Goal: Find specific page/section: Find specific page/section

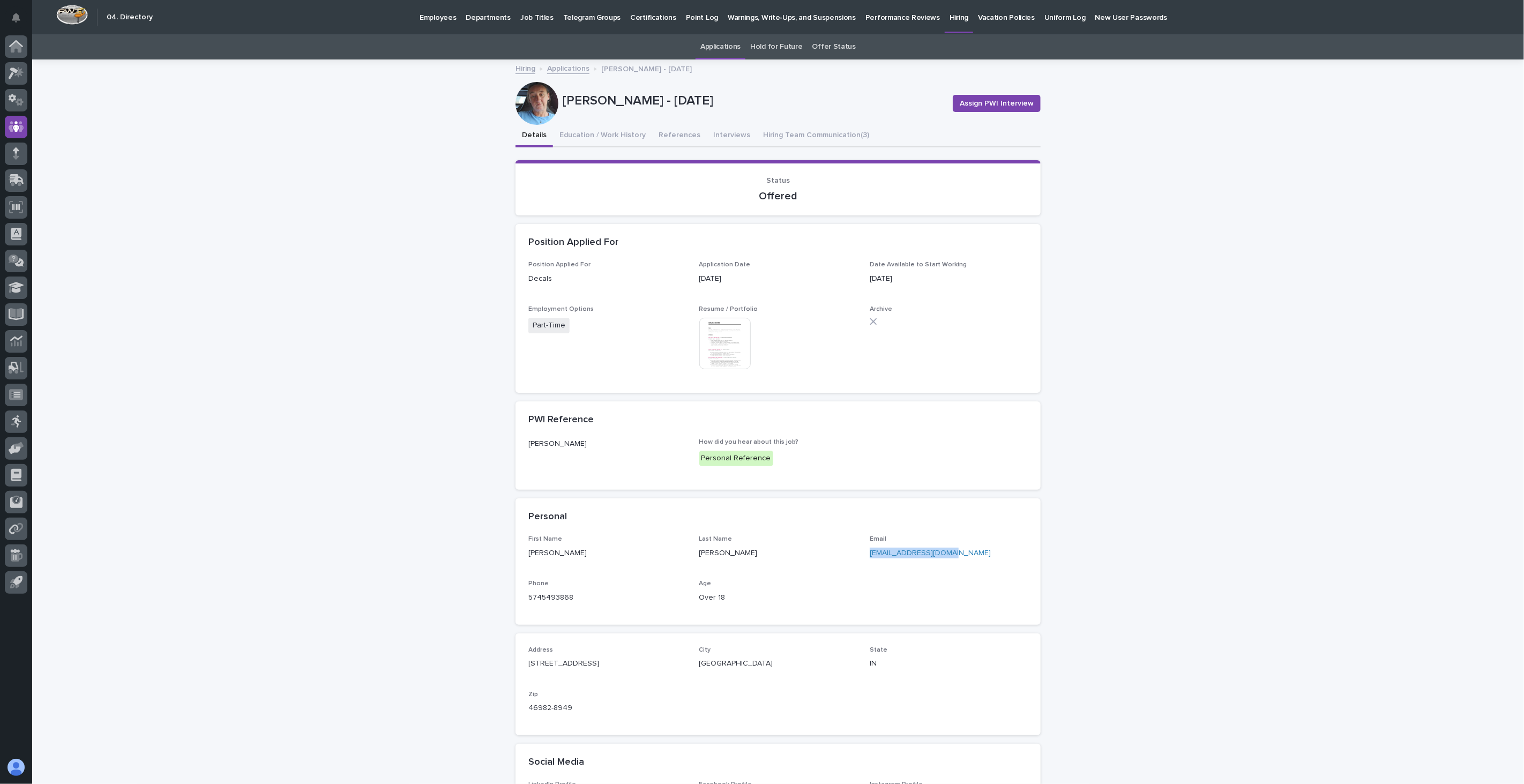
click at [435, 18] on p "Employees" at bounding box center [438, 11] width 36 height 23
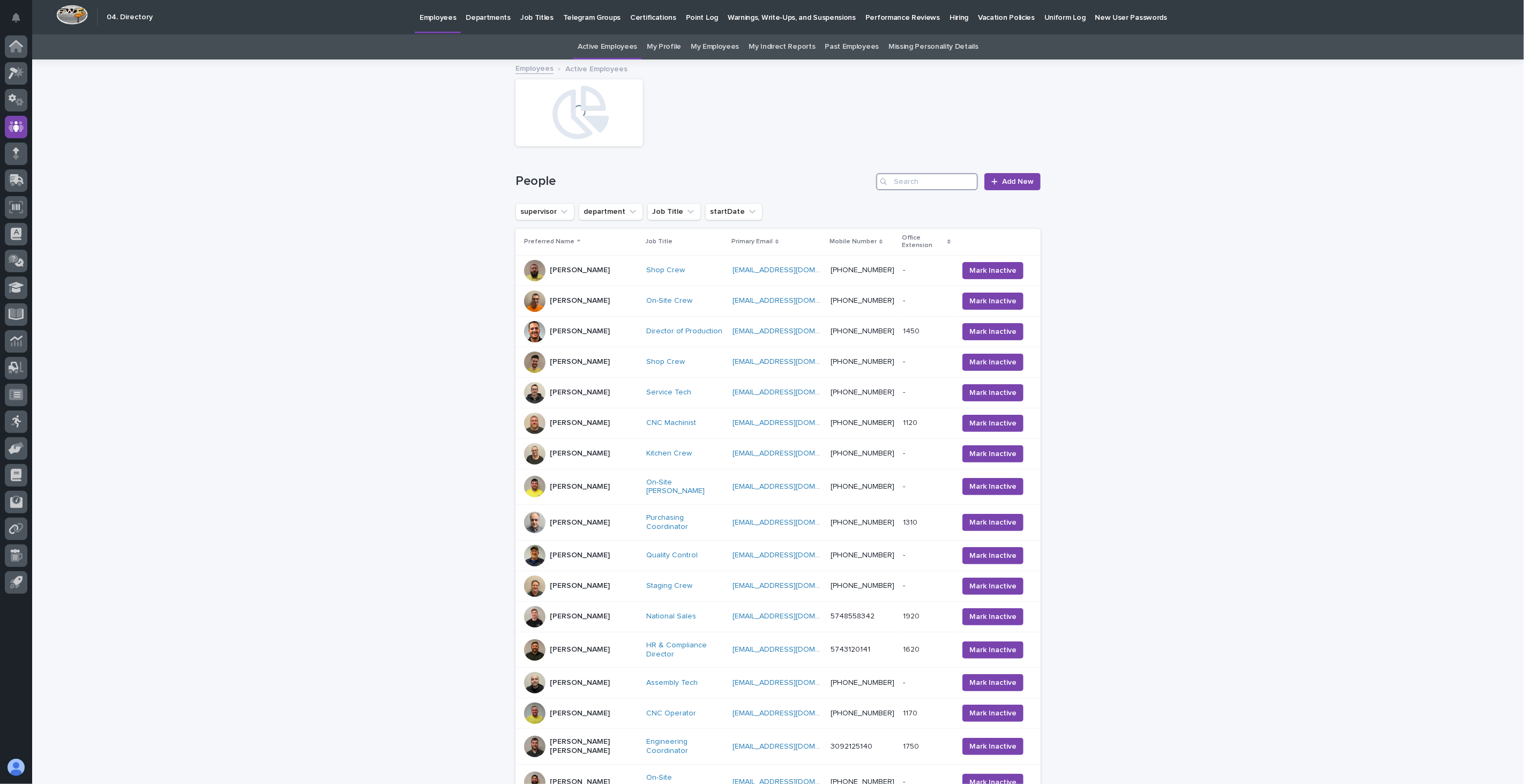
click at [906, 183] on input "Search" at bounding box center [927, 182] width 102 height 17
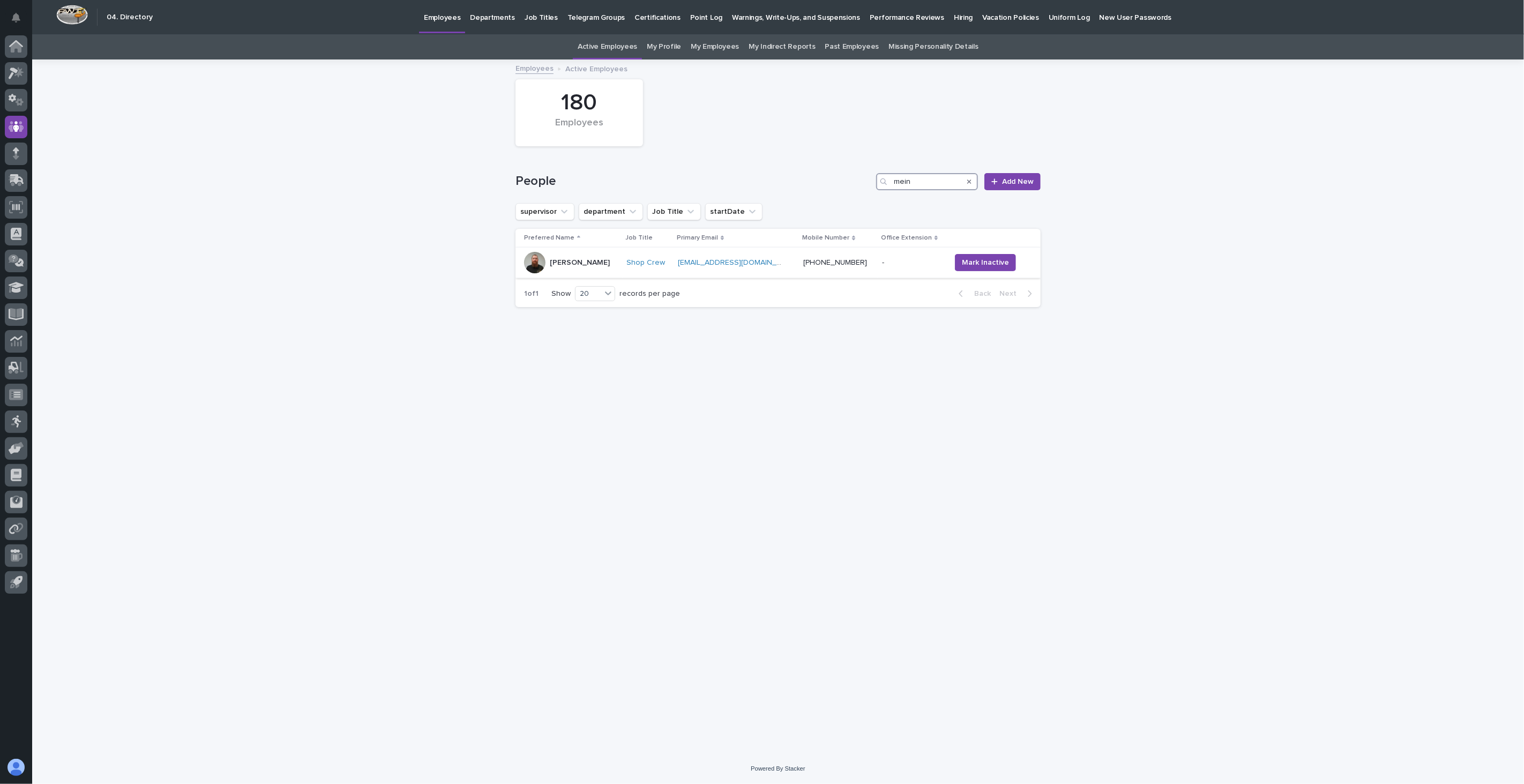
type input "mein"
click at [597, 272] on div "[PERSON_NAME]" at bounding box center [572, 262] width 94 height 21
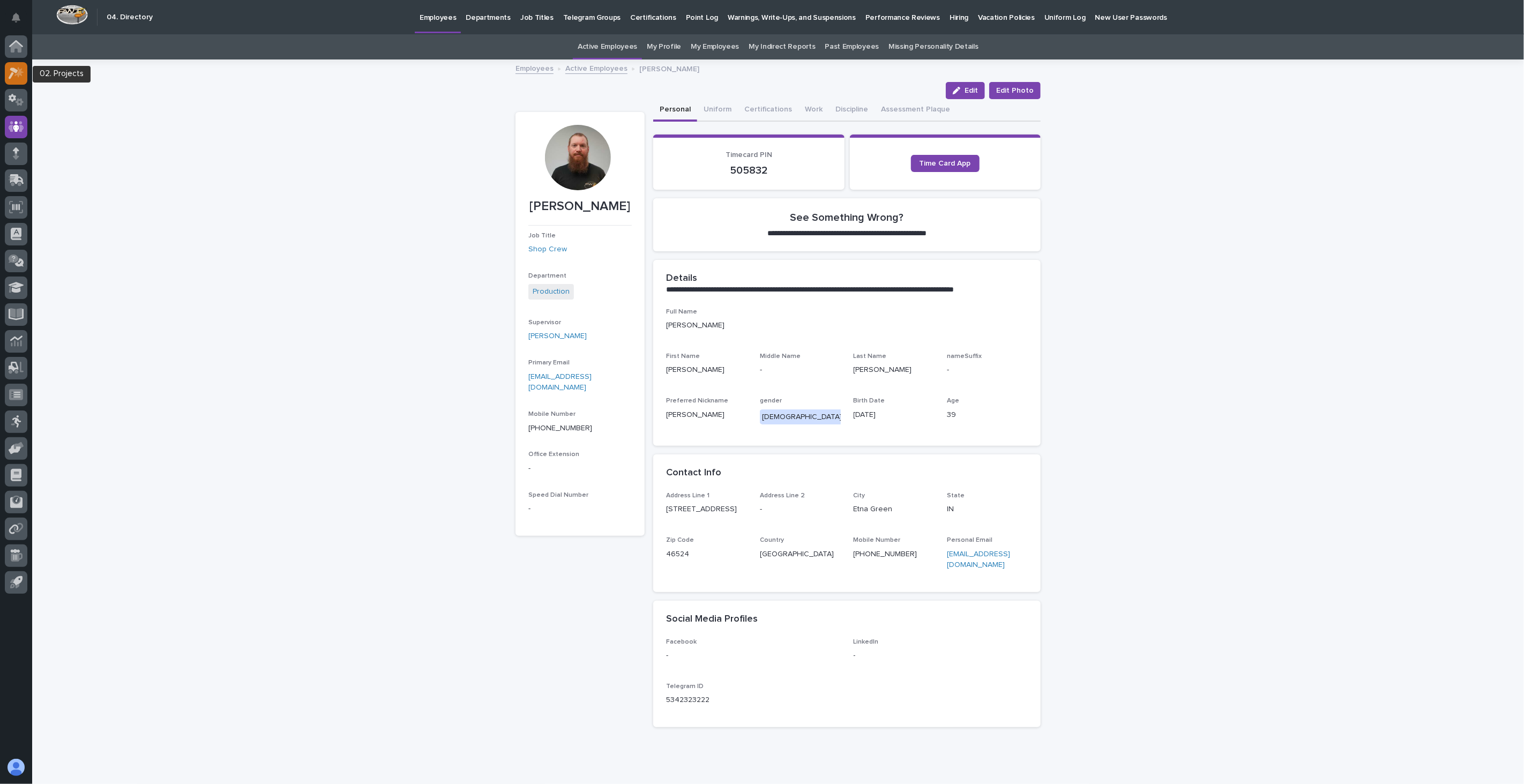
click at [17, 78] on icon at bounding box center [17, 73] width 16 height 13
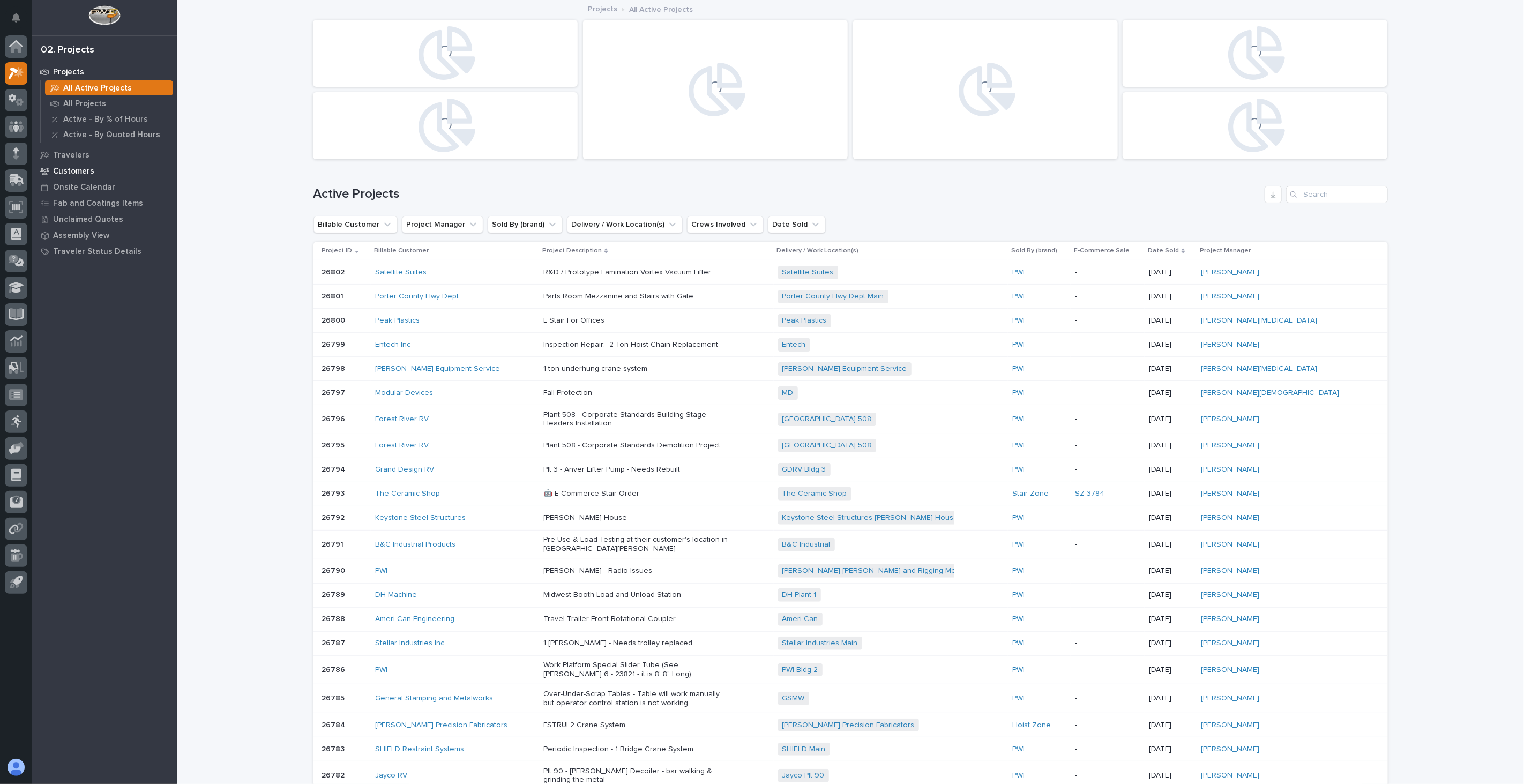
click at [82, 172] on p "Customers" at bounding box center [73, 172] width 41 height 9
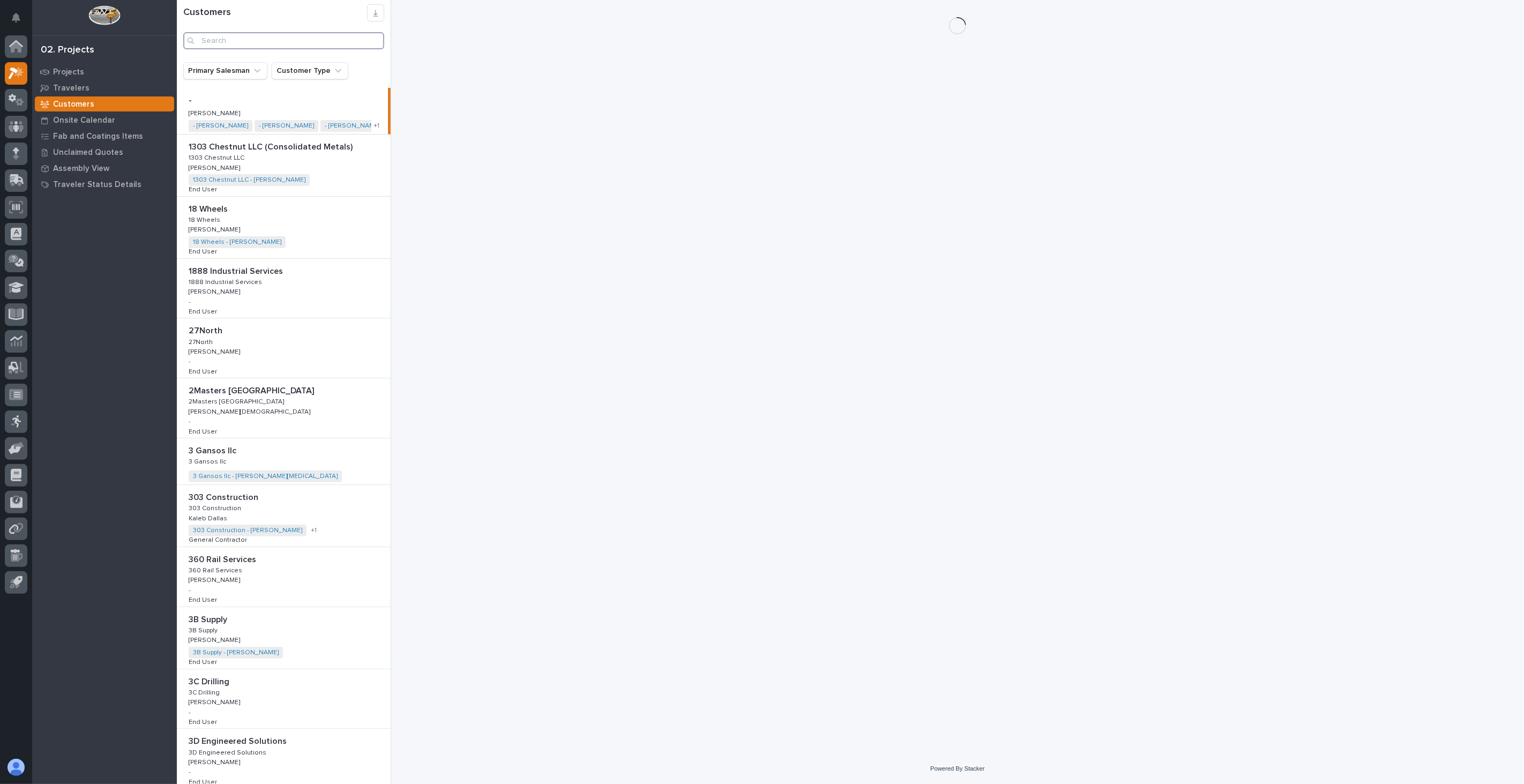
click at [216, 39] on input "Search" at bounding box center [283, 41] width 201 height 17
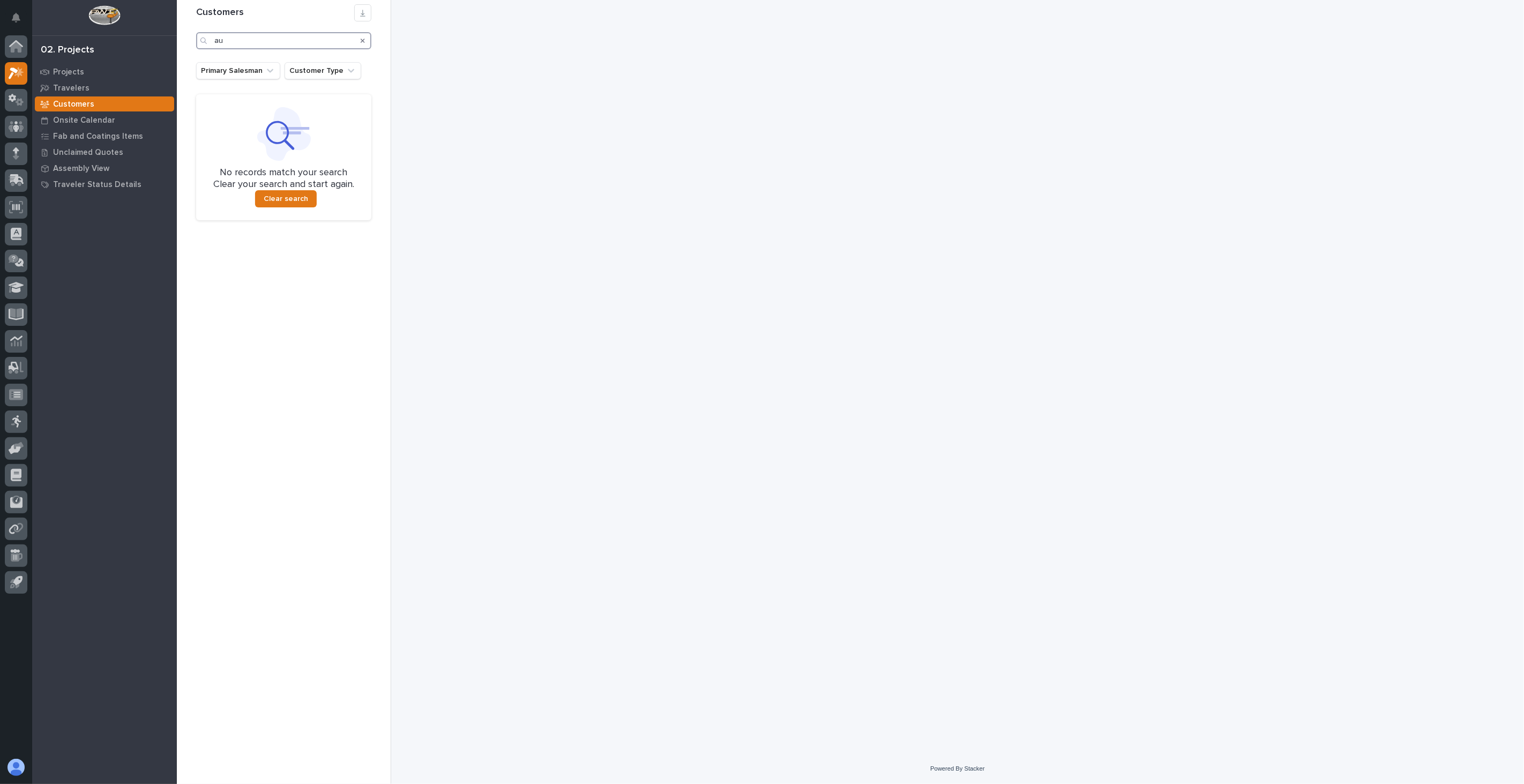
type input "a"
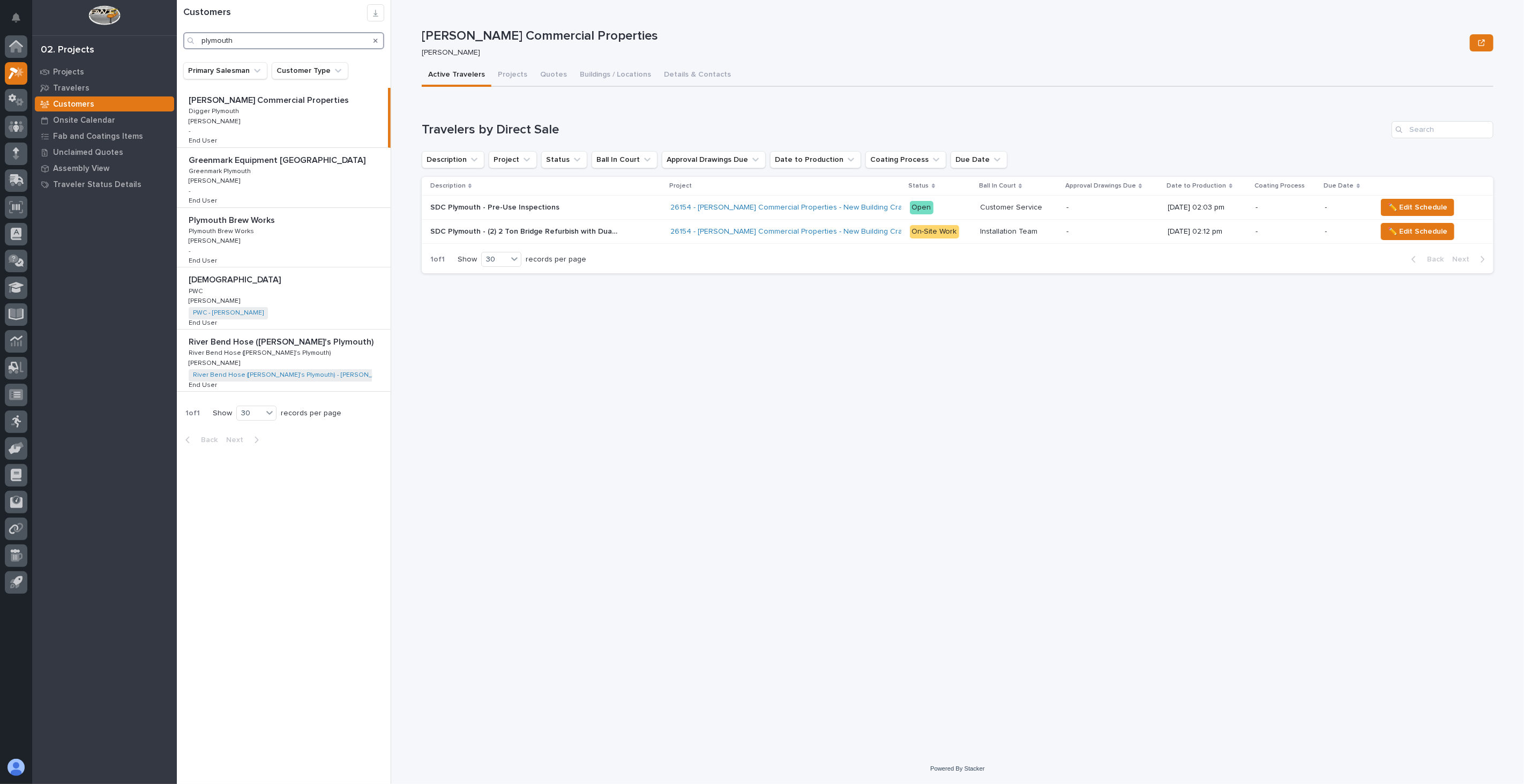
drag, startPoint x: 249, startPoint y: 41, endPoint x: 52, endPoint y: 29, distance: 197.4
click at [177, 29] on div "My Settings Log Out 02. Projects Projects Travelers Customers Onsite Calendar F…" at bounding box center [851, 392] width 1348 height 784
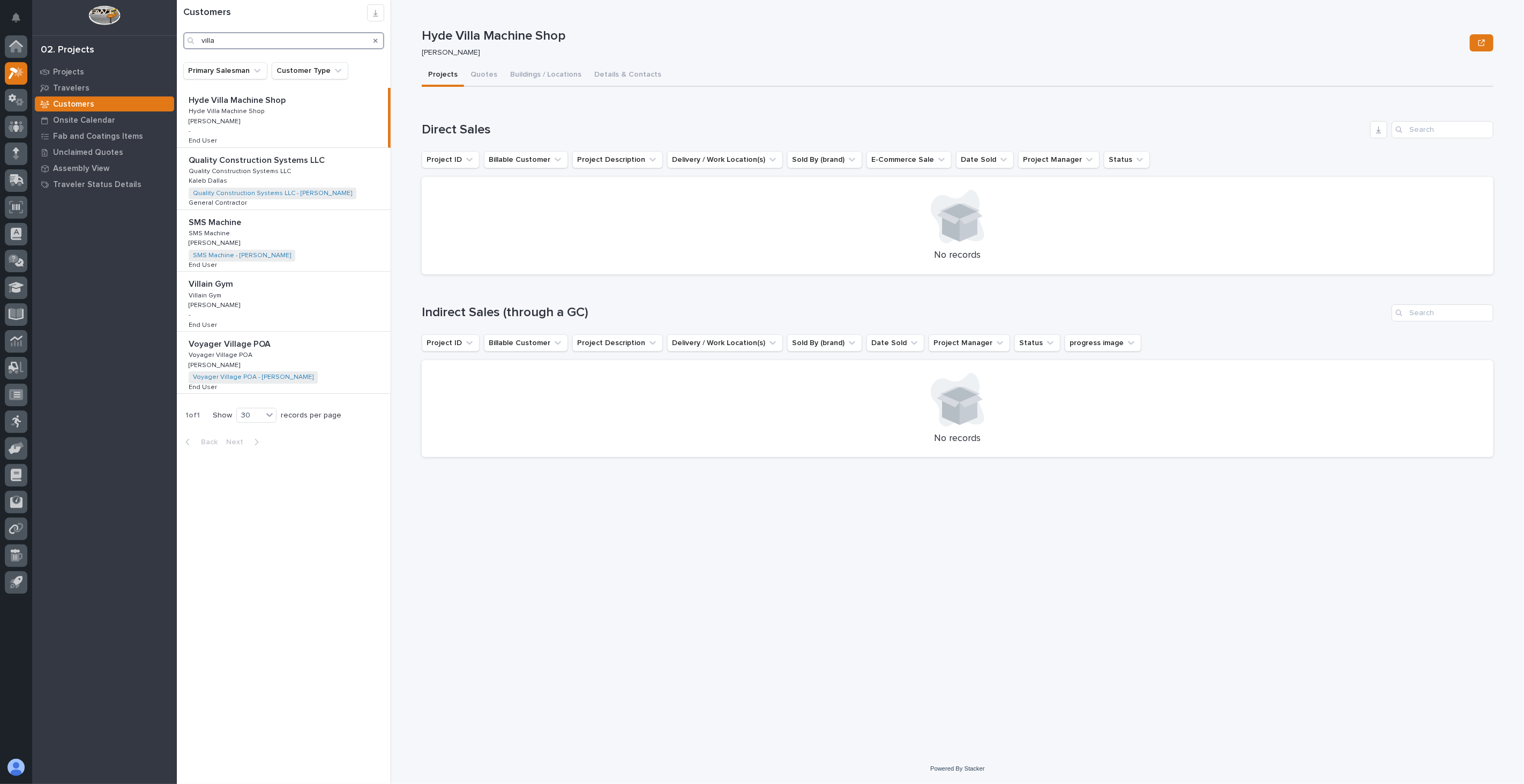
drag, startPoint x: 252, startPoint y: 45, endPoint x: 162, endPoint y: 35, distance: 90.6
click at [177, 35] on div "My Settings Log Out 02. Projects Projects Travelers Customers Onsite Calendar F…" at bounding box center [851, 392] width 1348 height 784
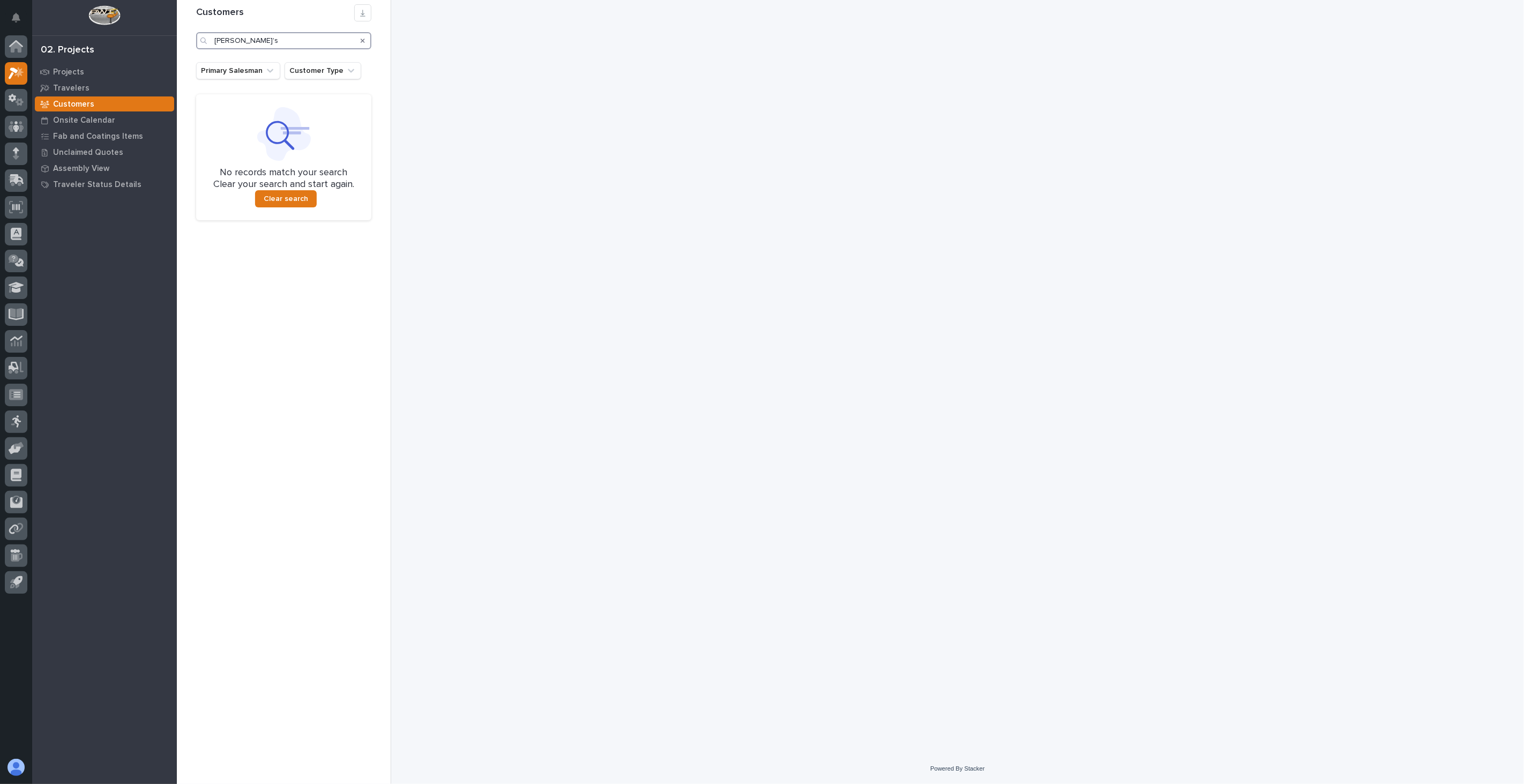
click at [240, 41] on input "[PERSON_NAME]'s" at bounding box center [283, 41] width 176 height 17
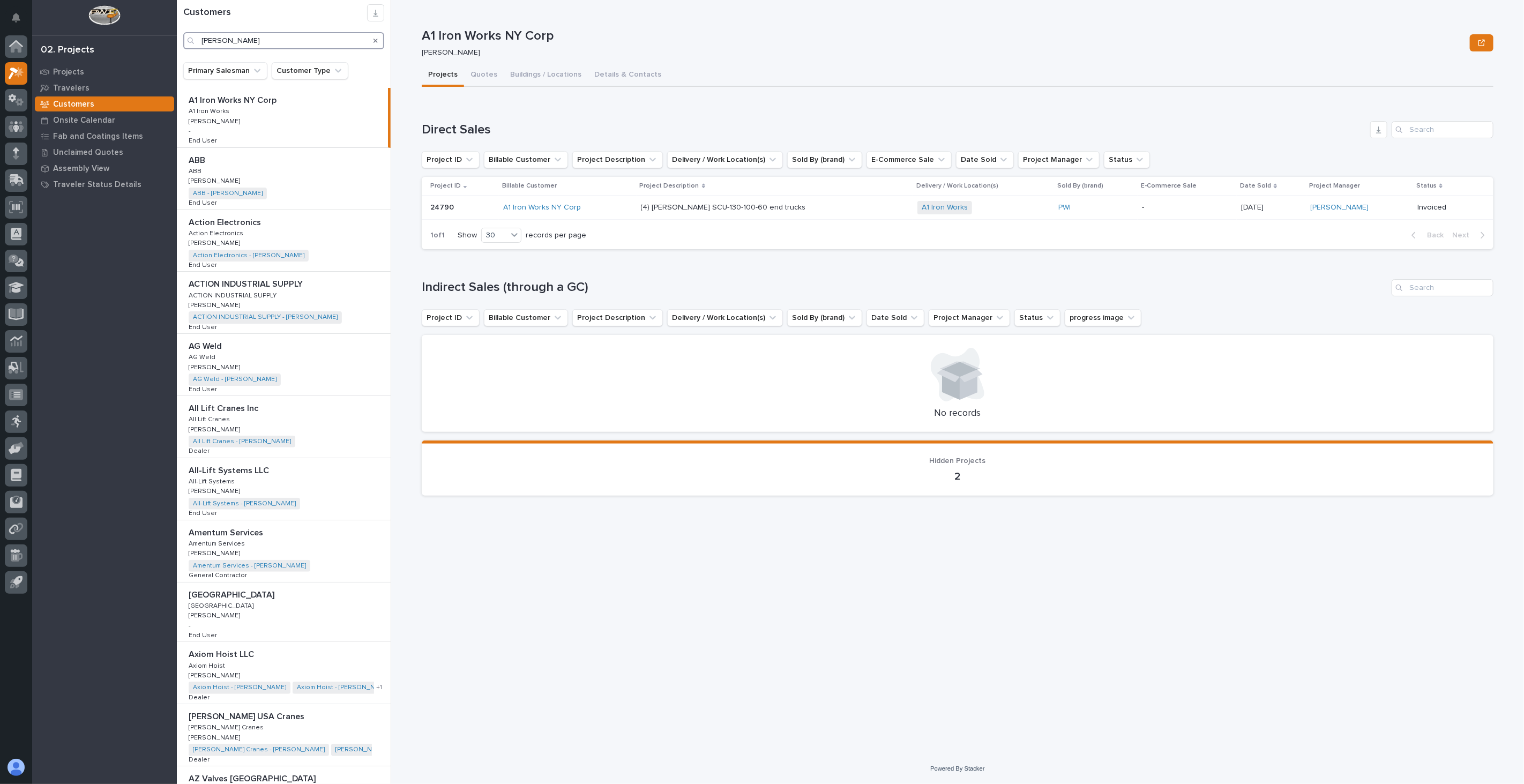
drag, startPoint x: 244, startPoint y: 43, endPoint x: 191, endPoint y: 35, distance: 53.6
click at [177, 44] on div "Customers [PERSON_NAME]" at bounding box center [284, 26] width 214 height 45
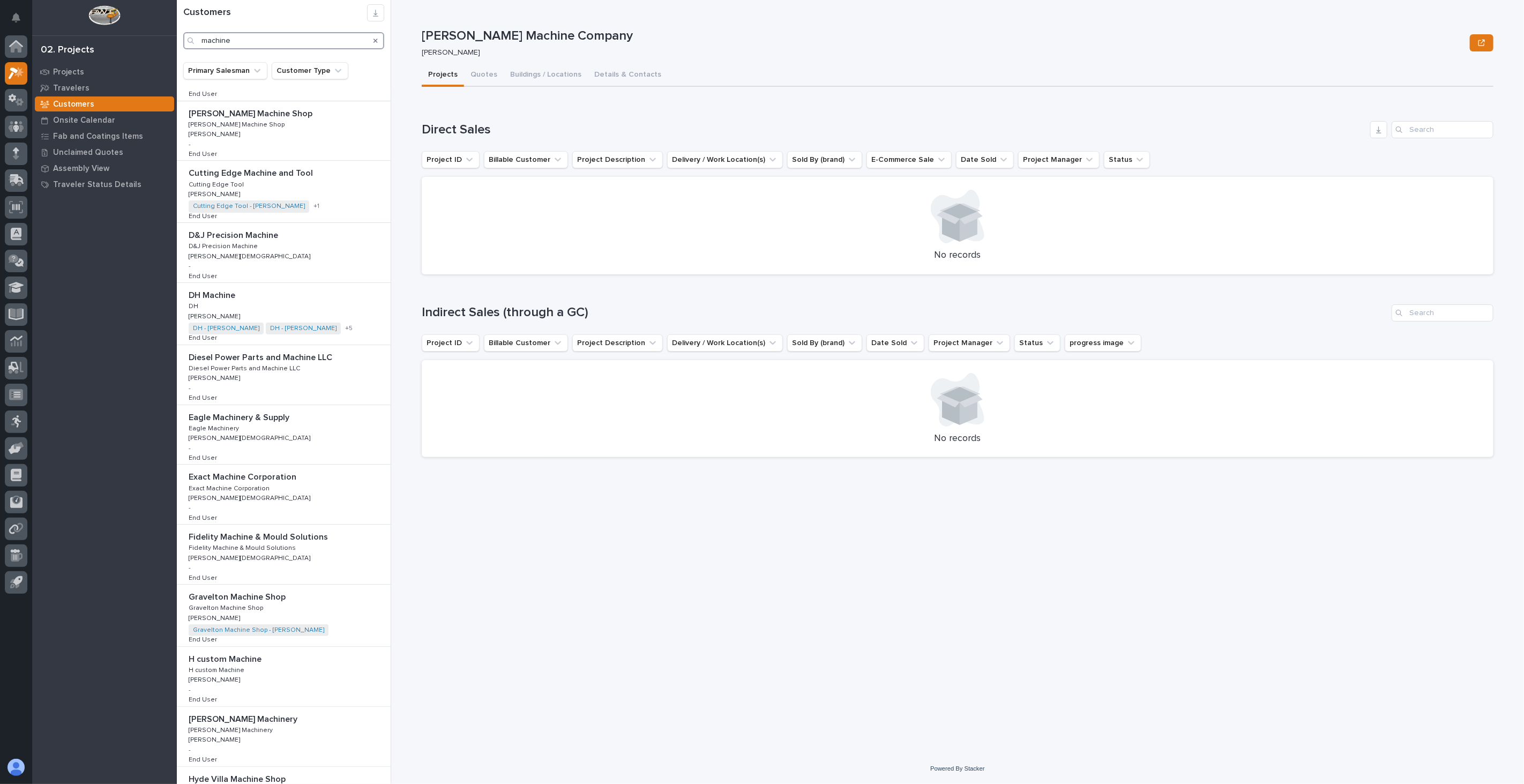
scroll to position [1167, 0]
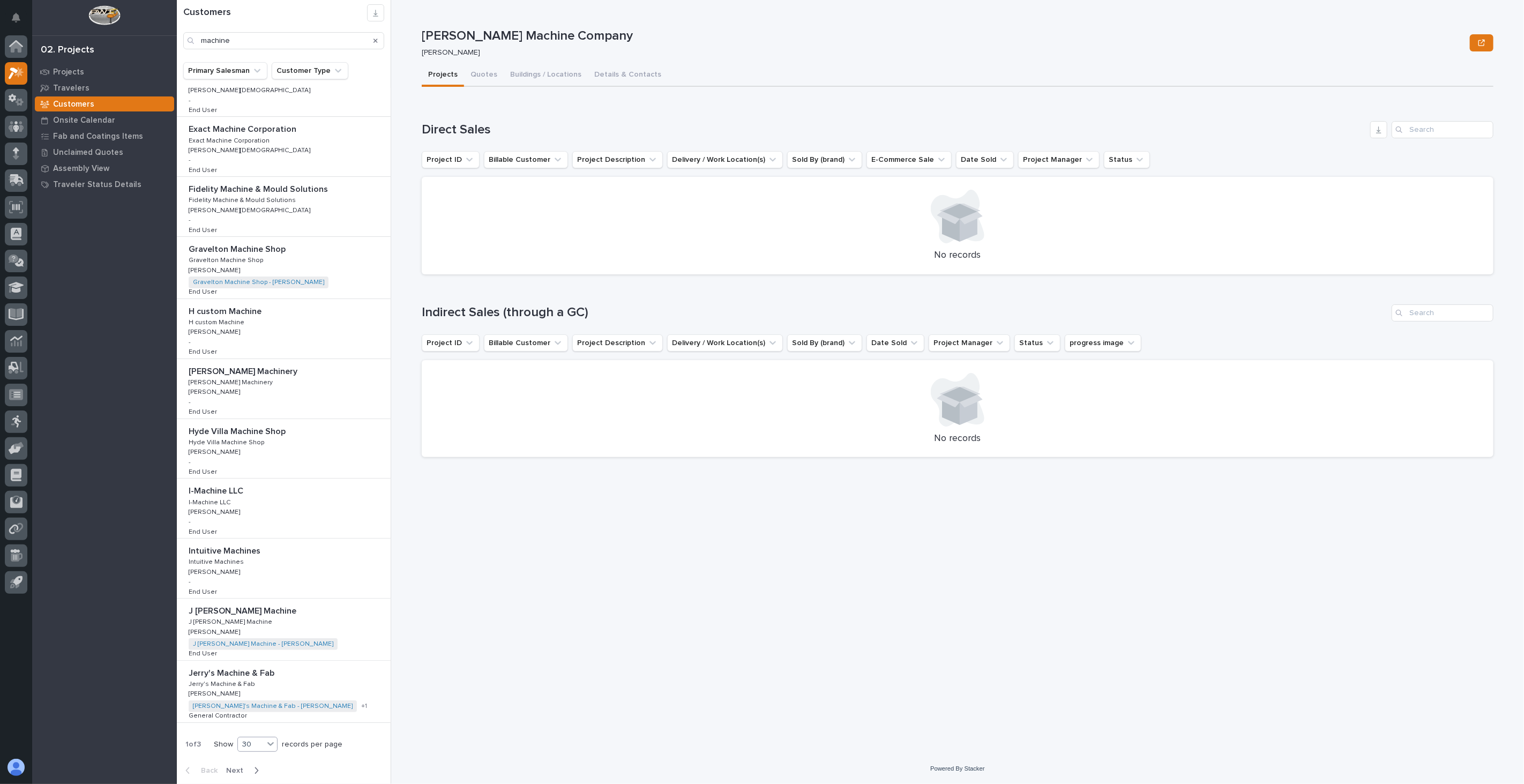
click at [272, 742] on icon at bounding box center [271, 744] width 11 height 11
click at [252, 770] on div "button" at bounding box center [254, 771] width 9 height 9
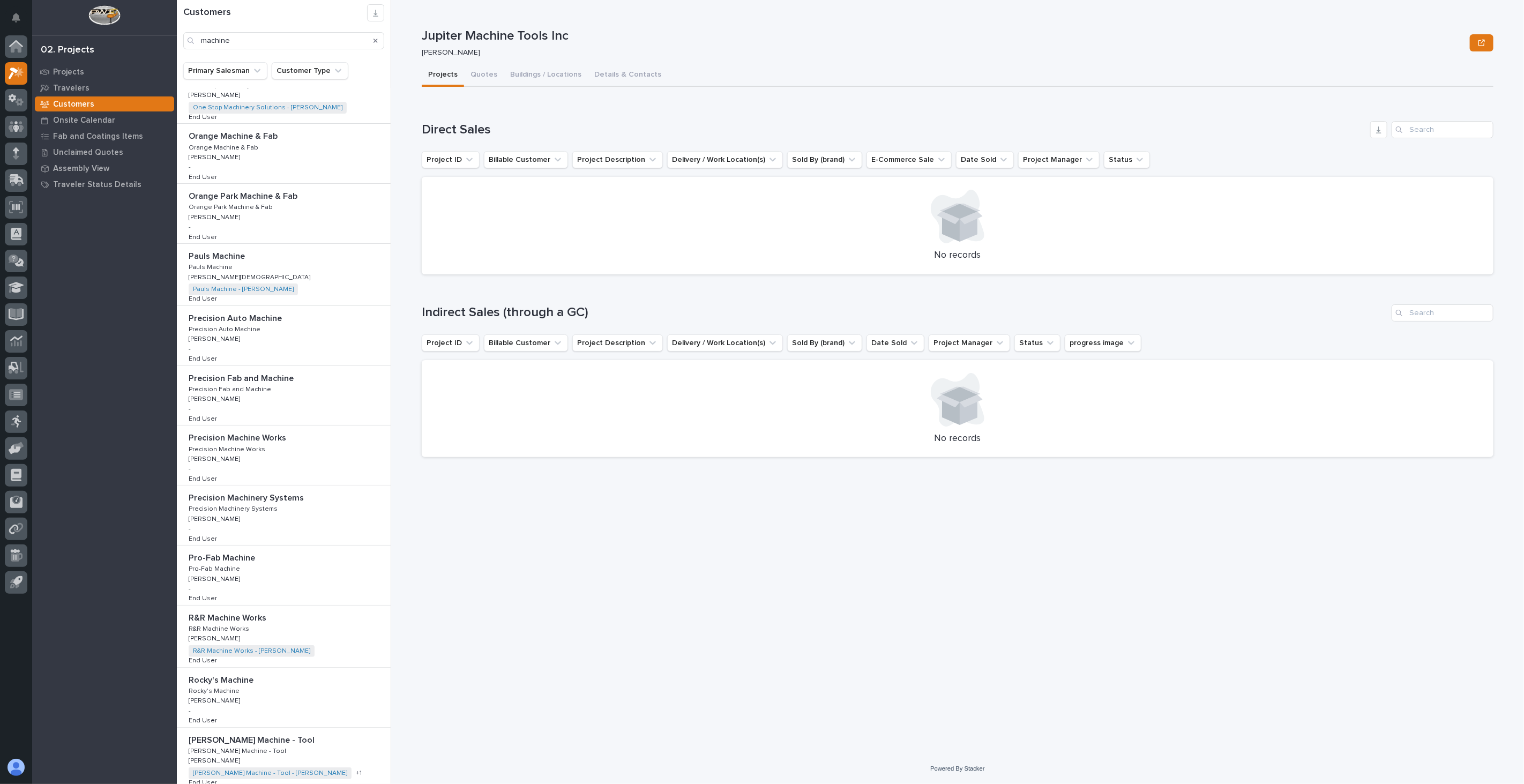
scroll to position [810, 0]
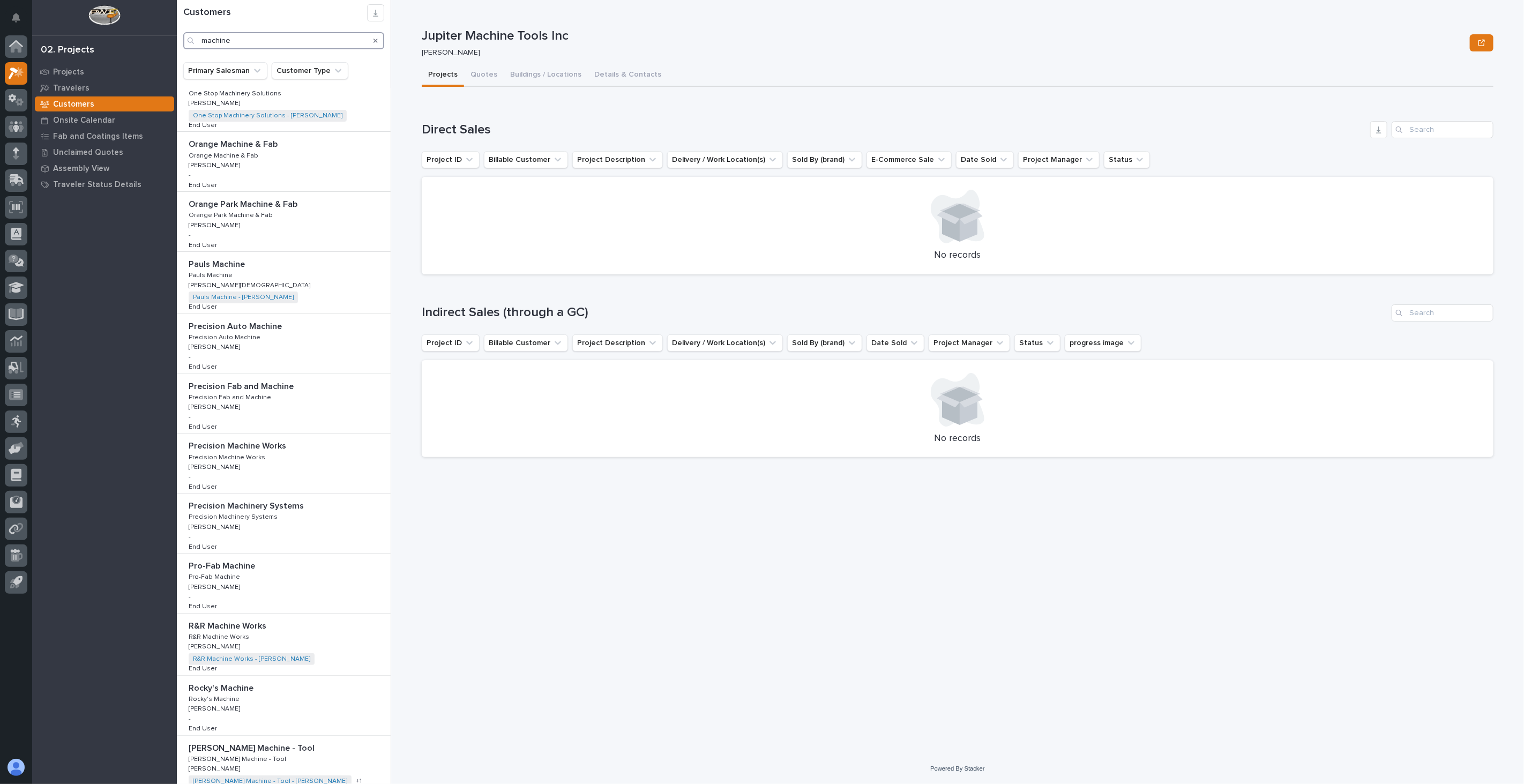
drag, startPoint x: 266, startPoint y: 38, endPoint x: 110, endPoint y: 24, distance: 156.6
click at [177, 24] on div "My Settings Log Out 02. Projects Projects Travelers Customers Onsite Calendar F…" at bounding box center [851, 392] width 1348 height 784
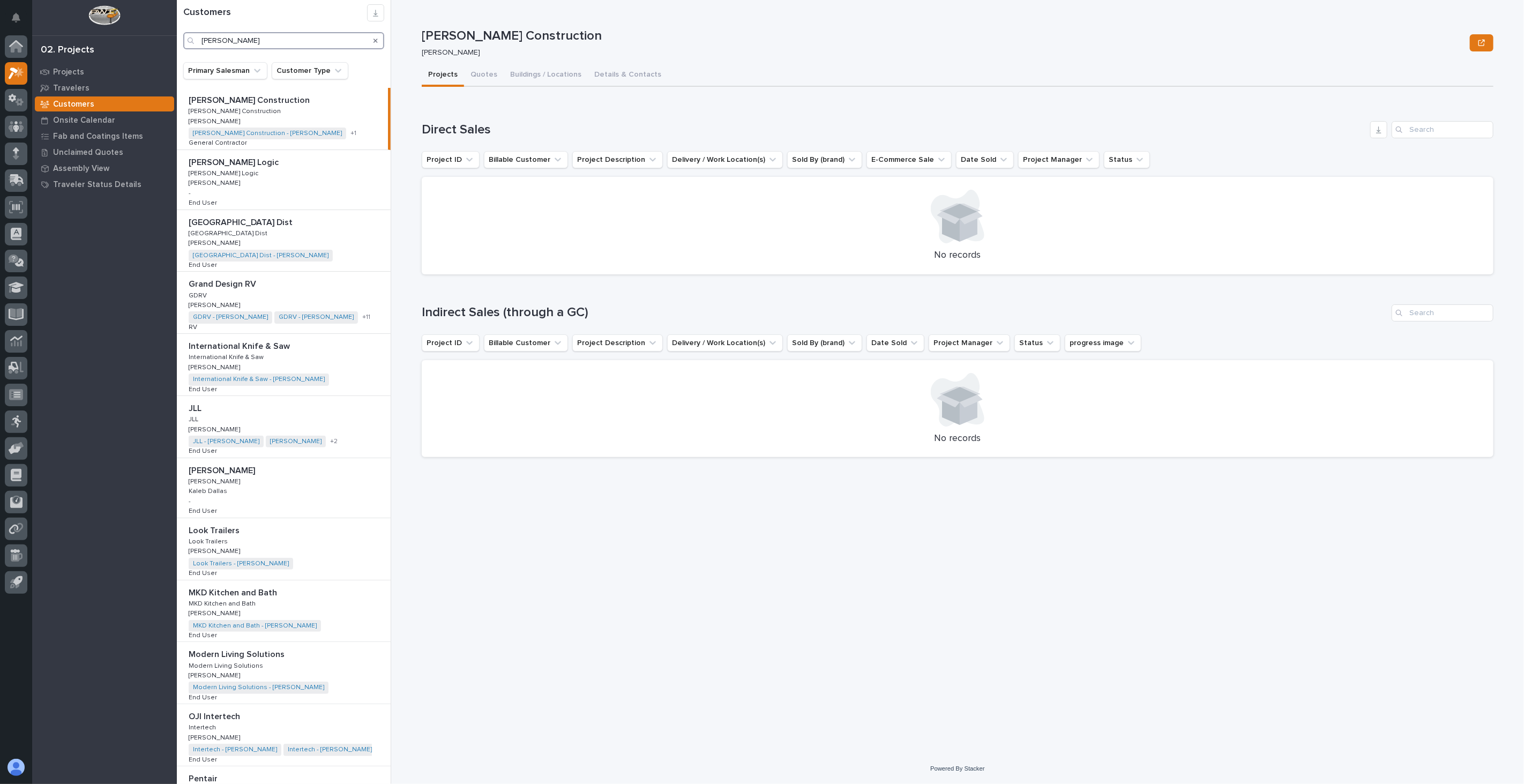
click at [256, 43] on input "[PERSON_NAME]" at bounding box center [283, 41] width 201 height 17
click at [236, 41] on input "[PERSON_NAME]" at bounding box center [283, 41] width 201 height 17
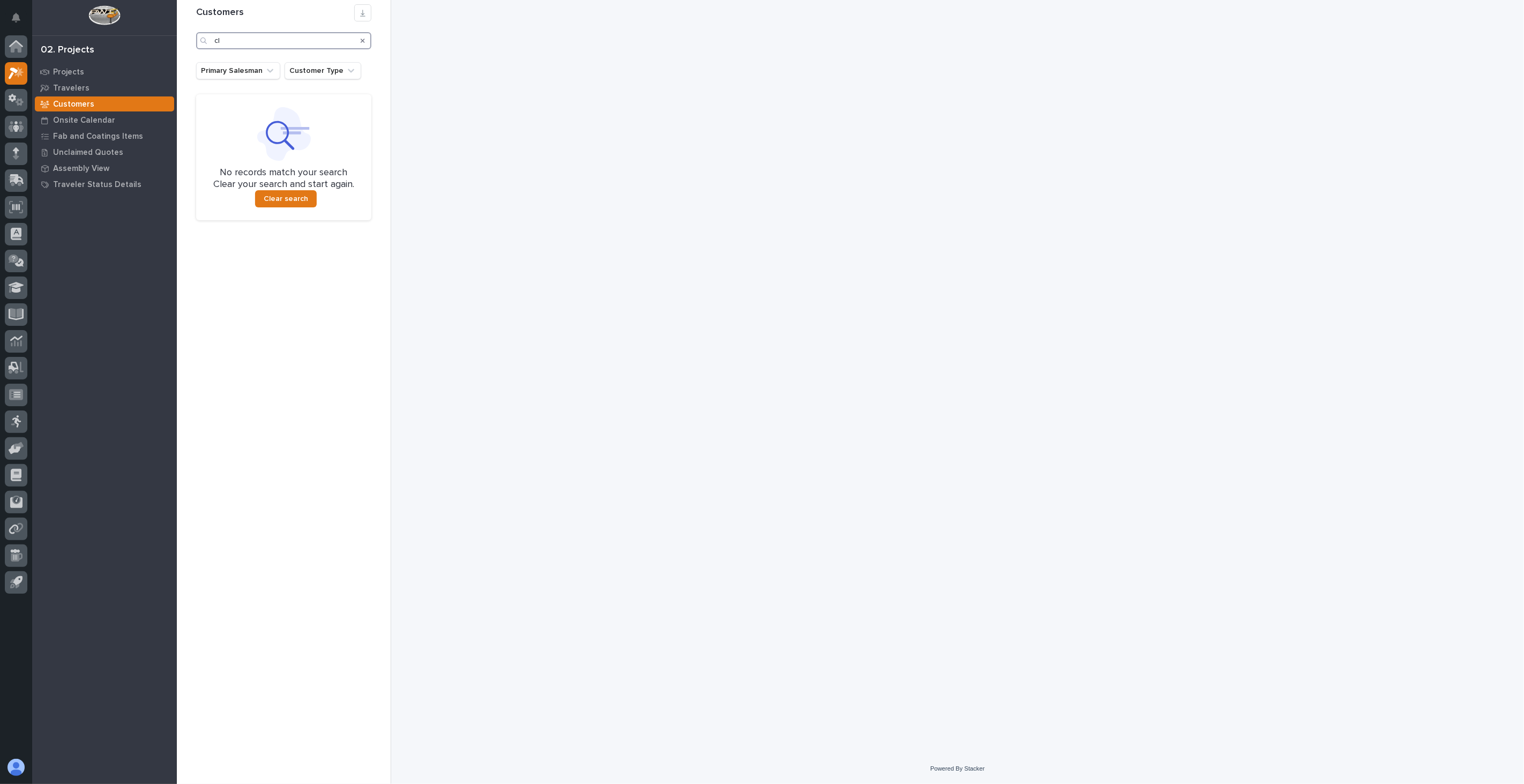
type input "c"
